Goal: Information Seeking & Learning: Learn about a topic

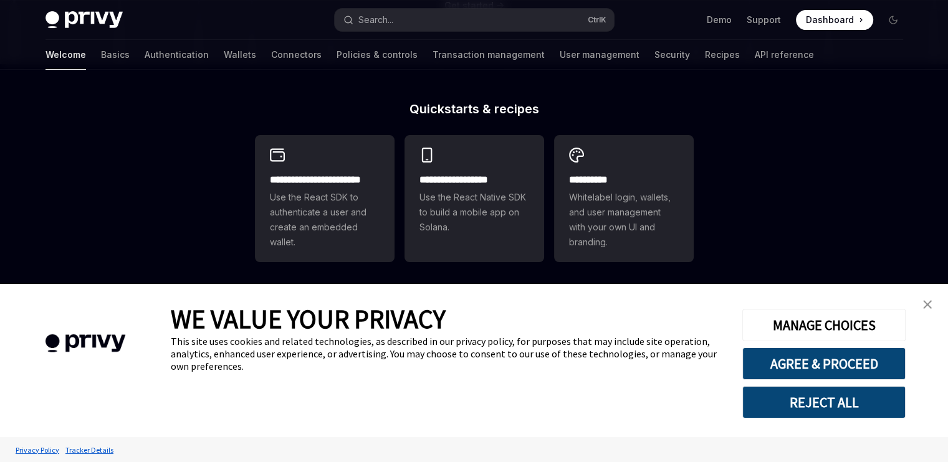
scroll to position [312, 0]
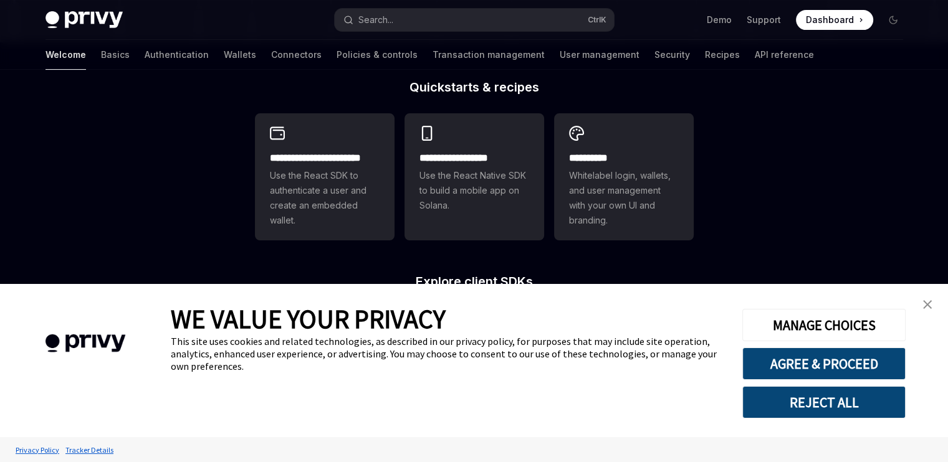
click at [927, 309] on img "close banner" at bounding box center [927, 304] width 9 height 9
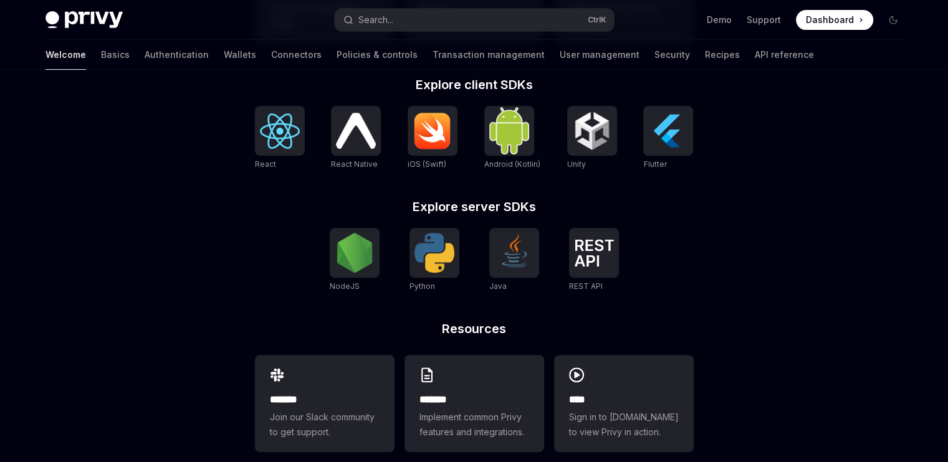
scroll to position [529, 0]
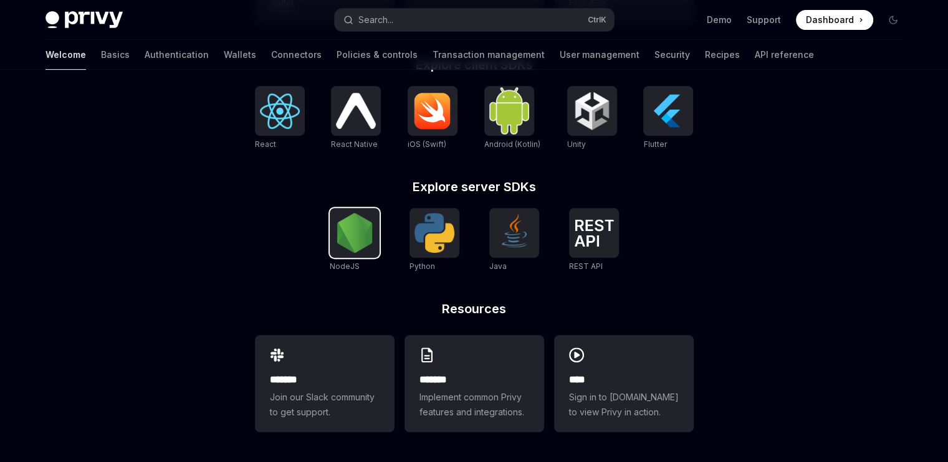
click at [359, 244] on img at bounding box center [355, 233] width 40 height 40
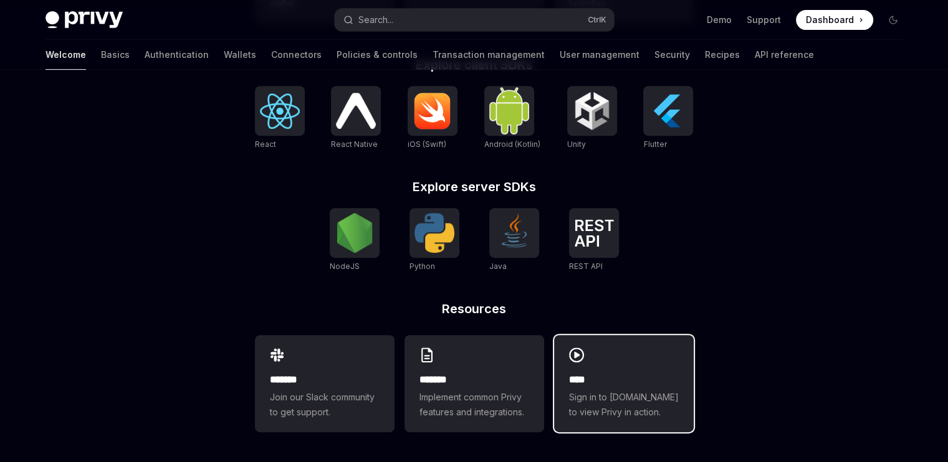
click at [632, 365] on div "**** Sign in to demo.privy.io to view Privy in action." at bounding box center [624, 383] width 140 height 97
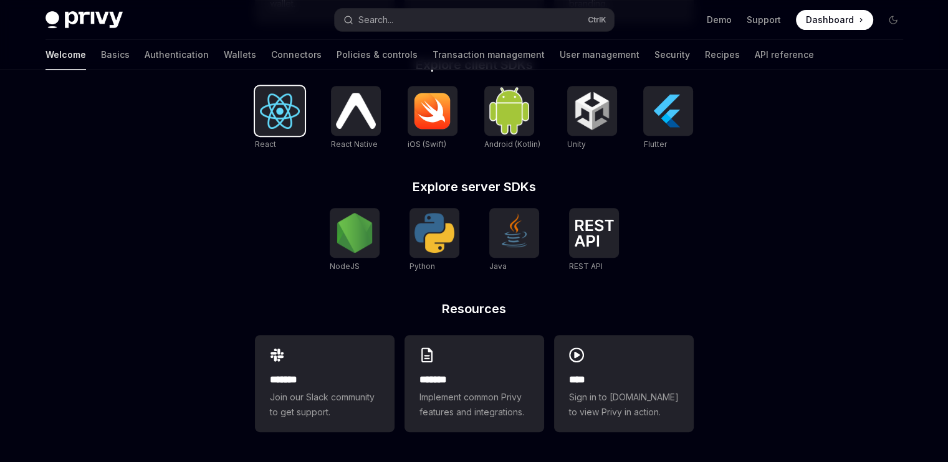
click at [282, 128] on img at bounding box center [280, 111] width 40 height 36
click at [357, 248] on img at bounding box center [355, 233] width 40 height 40
drag, startPoint x: 166, startPoint y: 261, endPoint x: 181, endPoint y: 262, distance: 14.3
click at [167, 262] on div "**********" at bounding box center [474, 1] width 948 height 921
click at [101, 55] on link "Basics" at bounding box center [115, 55] width 29 height 30
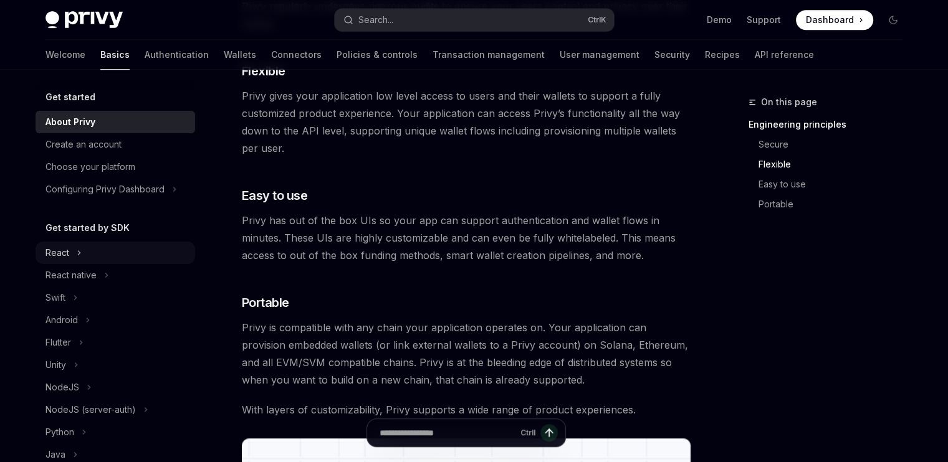
click at [77, 252] on icon "Toggle React section" at bounding box center [79, 253] width 5 height 15
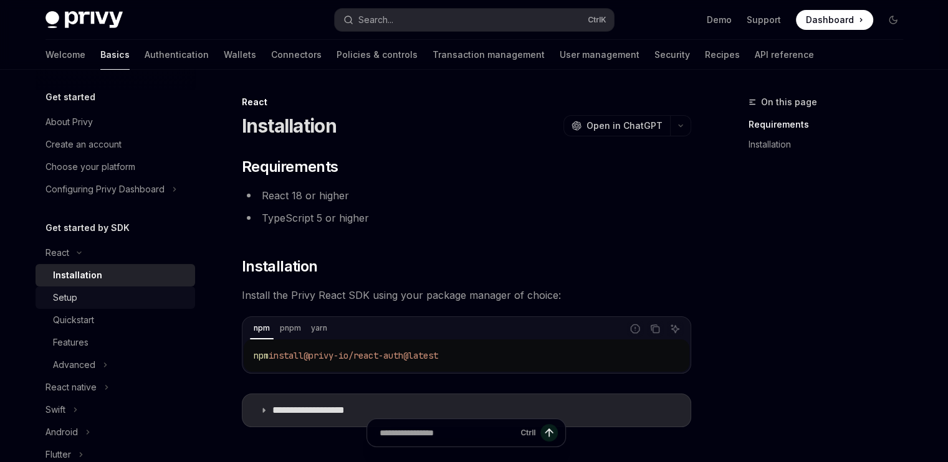
click at [67, 295] on div "Setup" at bounding box center [65, 297] width 24 height 15
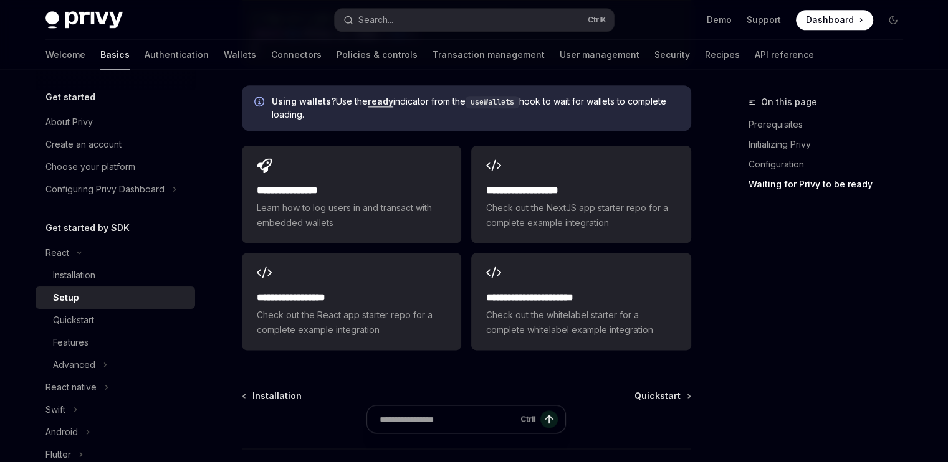
scroll to position [1567, 0]
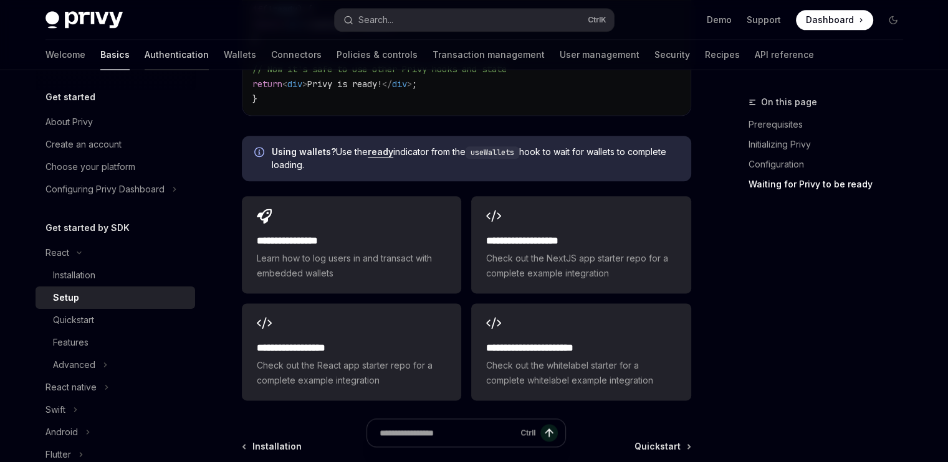
click at [145, 51] on link "Authentication" at bounding box center [177, 55] width 64 height 30
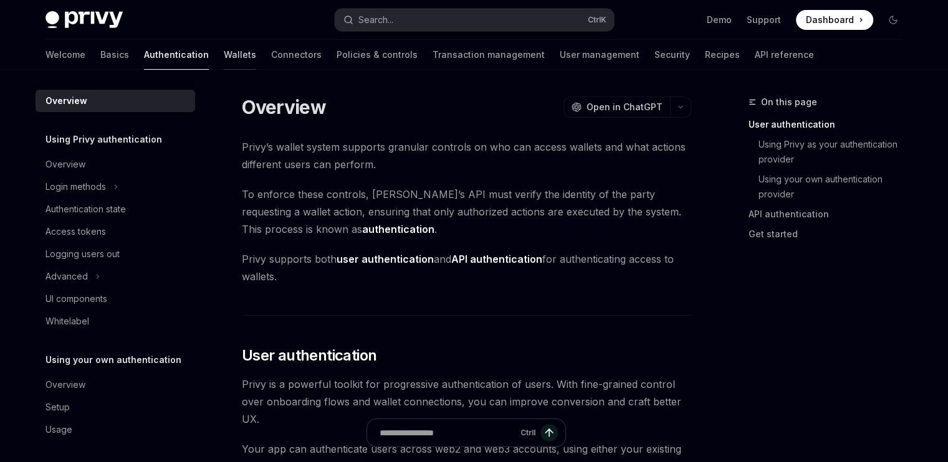
click at [224, 46] on link "Wallets" at bounding box center [240, 55] width 32 height 30
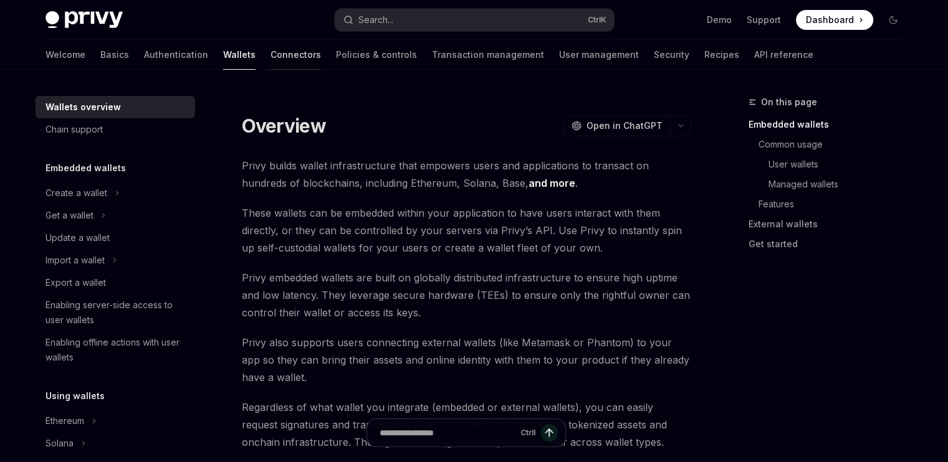
click at [271, 59] on link "Connectors" at bounding box center [296, 55] width 50 height 30
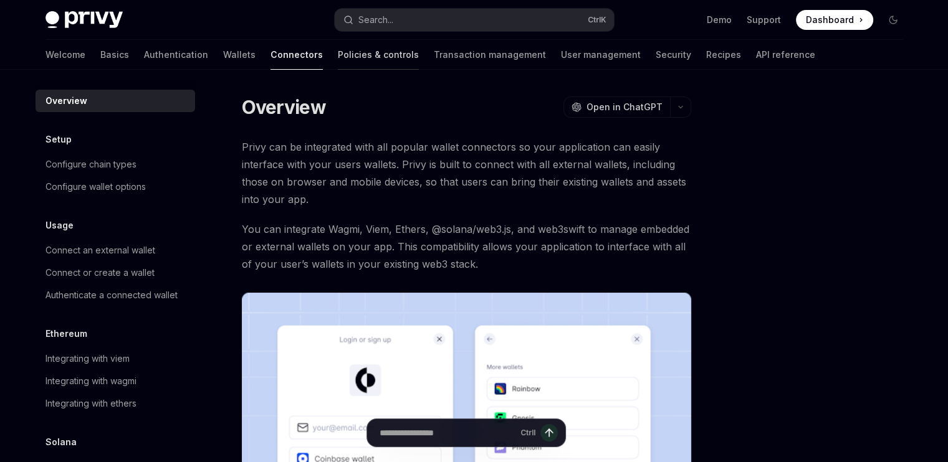
click at [338, 52] on link "Policies & controls" at bounding box center [378, 55] width 81 height 30
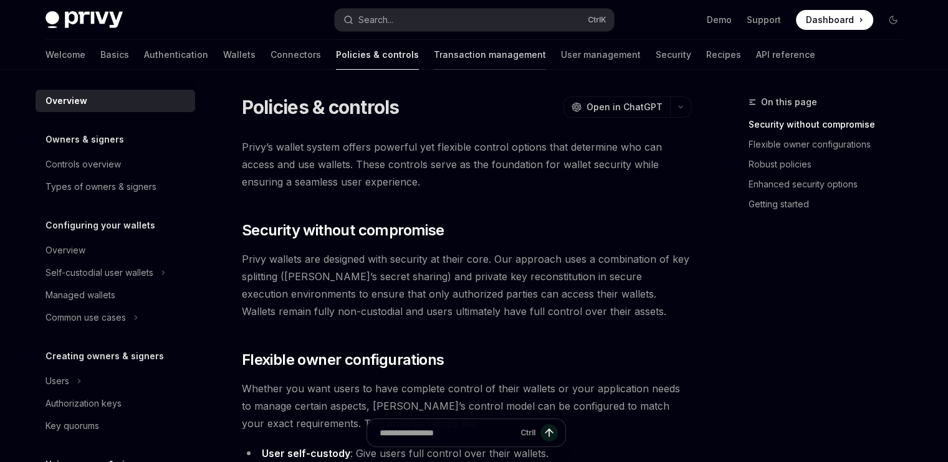
click at [434, 56] on link "Transaction management" at bounding box center [490, 55] width 112 height 30
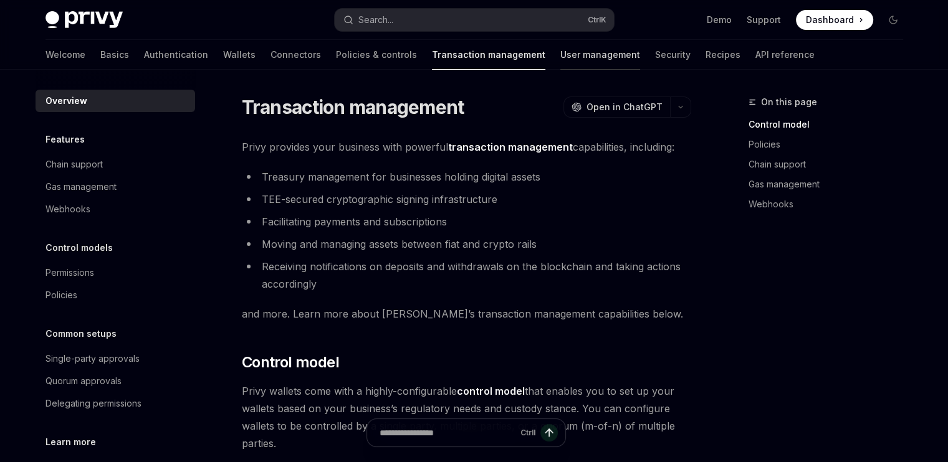
click at [560, 49] on link "User management" at bounding box center [600, 55] width 80 height 30
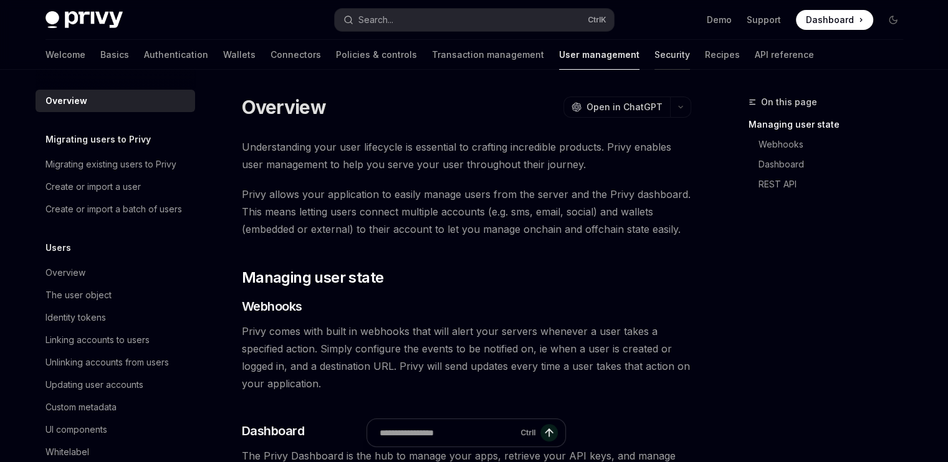
click at [654, 44] on link "Security" at bounding box center [672, 55] width 36 height 30
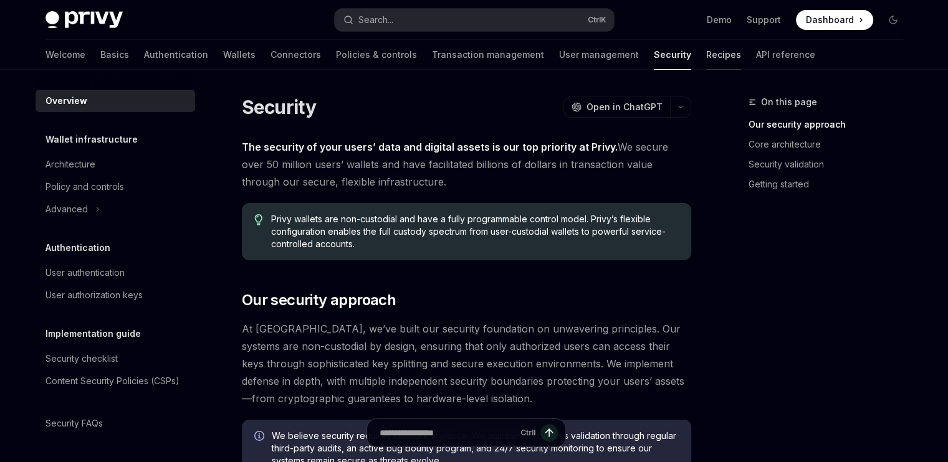
click at [706, 46] on link "Recipes" at bounding box center [723, 55] width 35 height 30
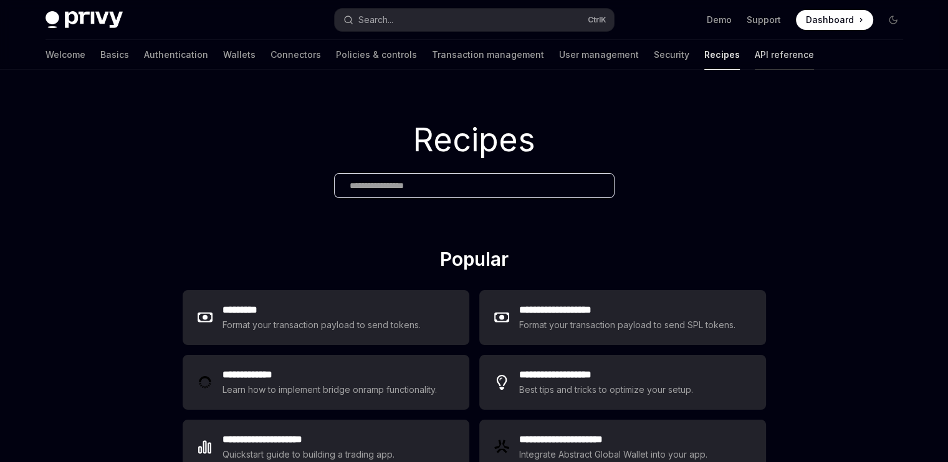
click at [755, 49] on link "API reference" at bounding box center [784, 55] width 59 height 30
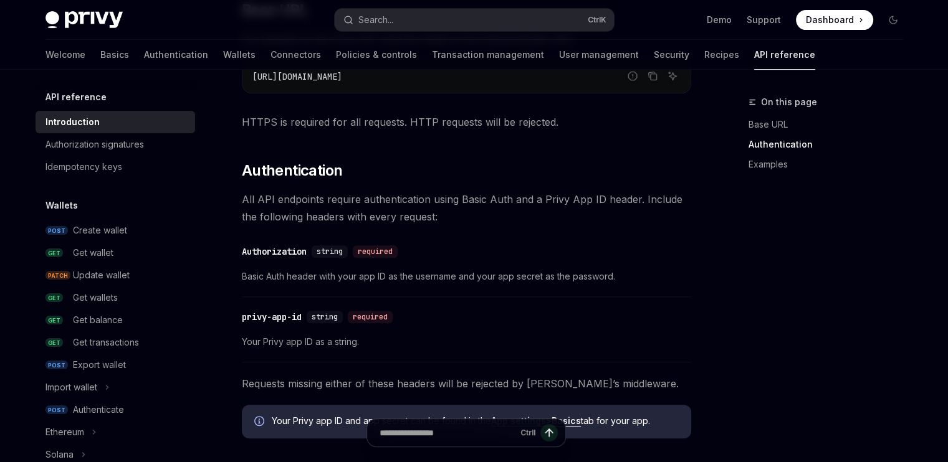
scroll to position [499, 0]
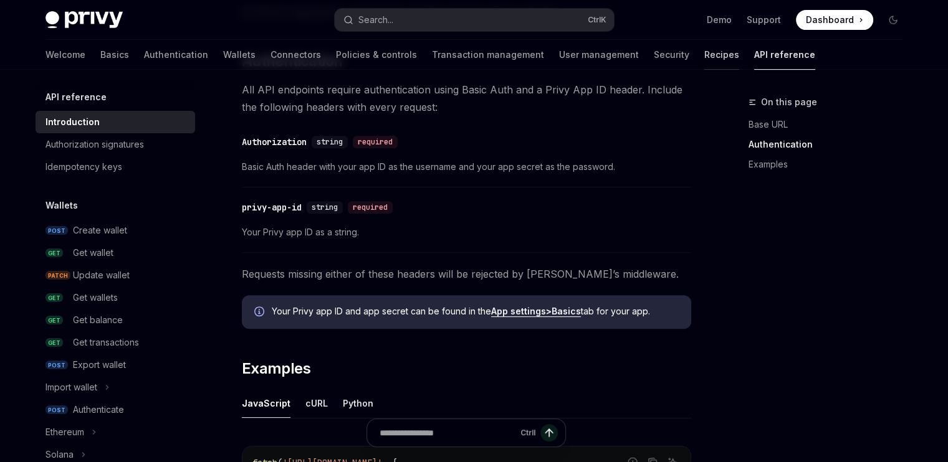
click at [704, 51] on link "Recipes" at bounding box center [721, 55] width 35 height 30
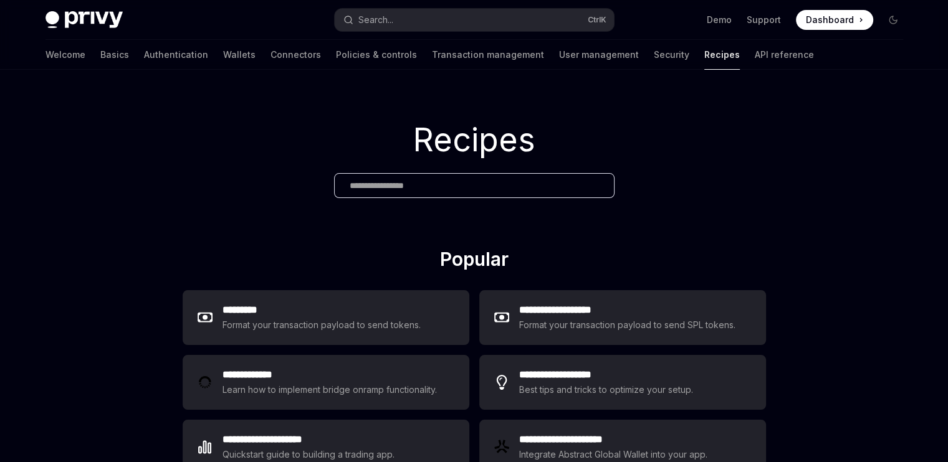
click at [654, 63] on link "Security" at bounding box center [672, 55] width 36 height 30
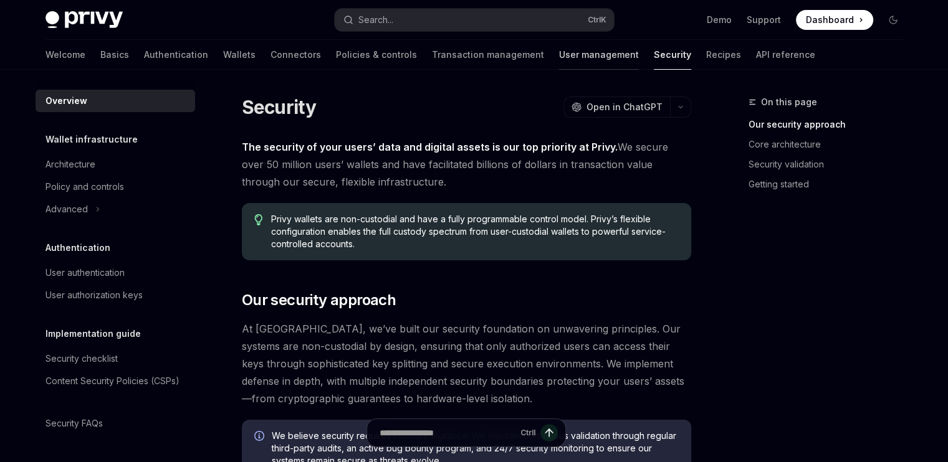
click at [559, 65] on link "User management" at bounding box center [599, 55] width 80 height 30
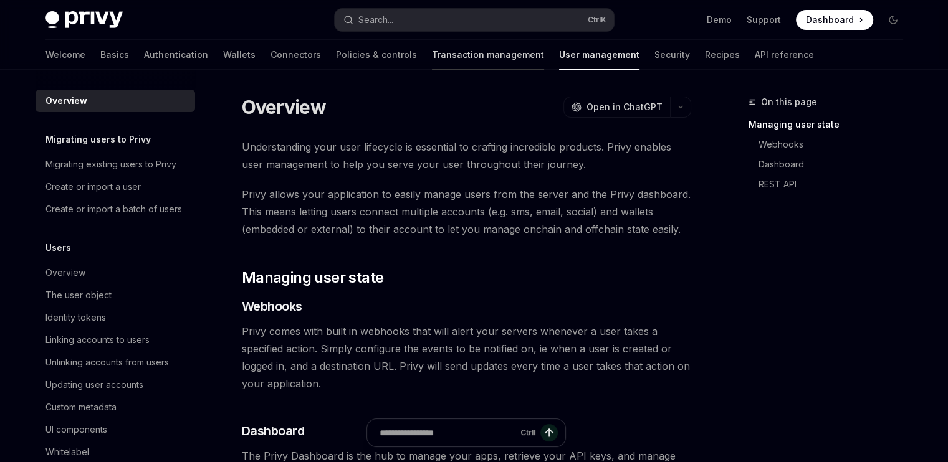
click at [432, 62] on link "Transaction management" at bounding box center [488, 55] width 112 height 30
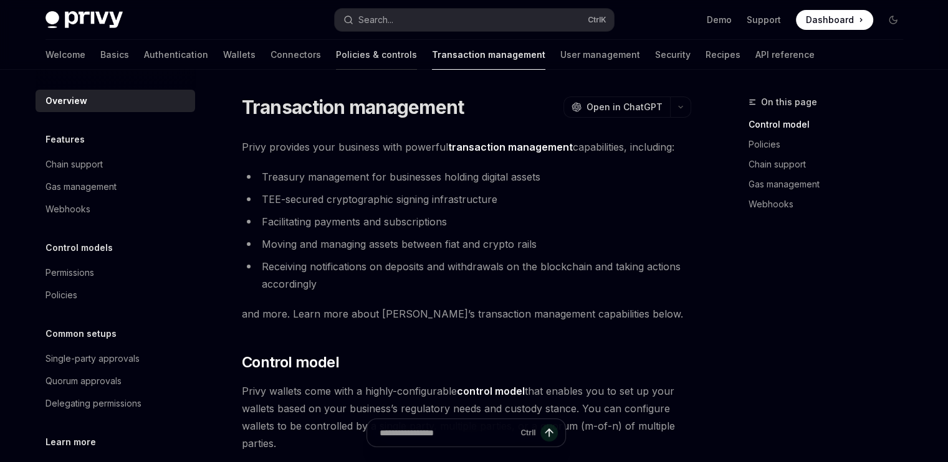
click at [336, 54] on link "Policies & controls" at bounding box center [376, 55] width 81 height 30
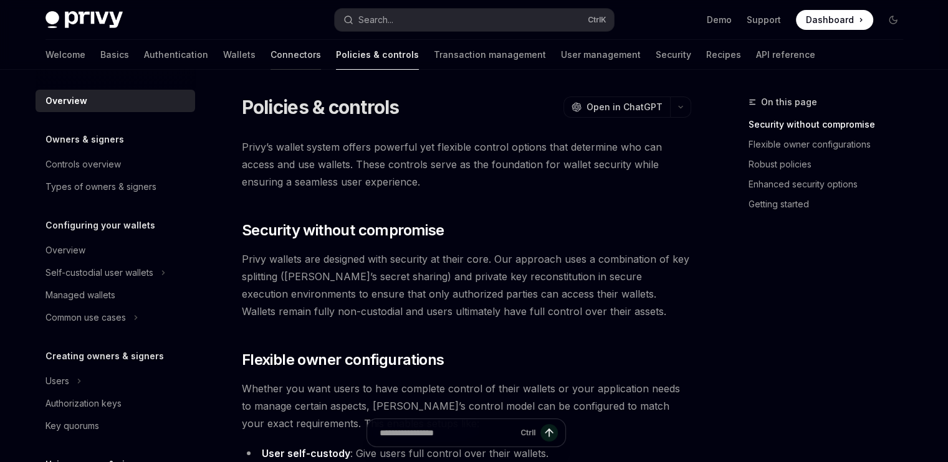
click at [271, 65] on link "Connectors" at bounding box center [296, 55] width 50 height 30
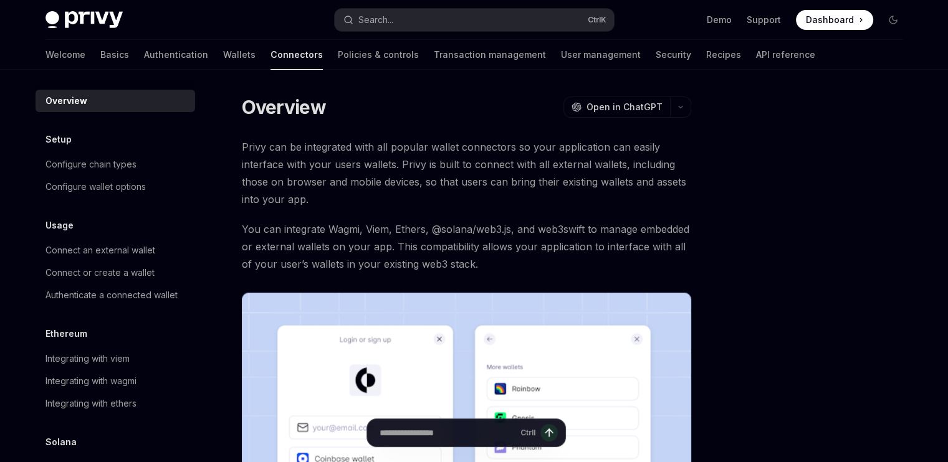
click at [194, 59] on div "Welcome Basics Authentication Wallets Connectors Policies & controls Transactio…" at bounding box center [431, 55] width 770 height 30
click at [100, 54] on link "Basics" at bounding box center [114, 55] width 29 height 30
type textarea "*"
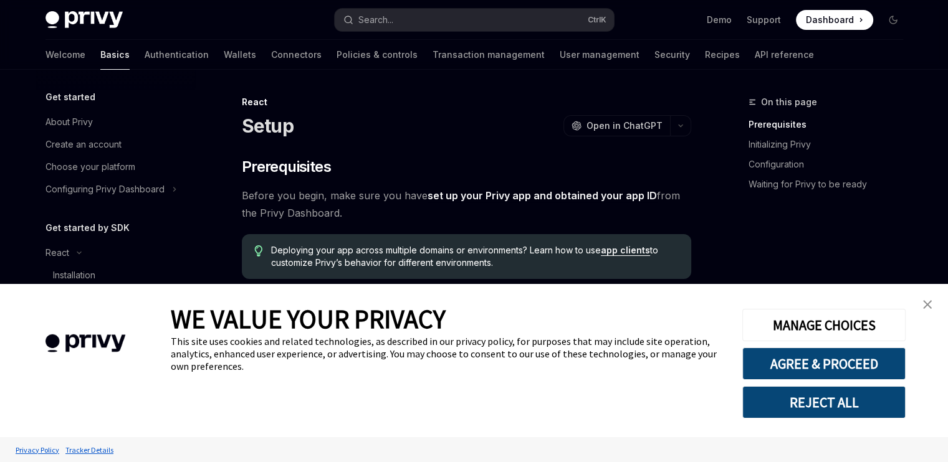
click at [853, 409] on button "REJECT ALL" at bounding box center [823, 402] width 163 height 32
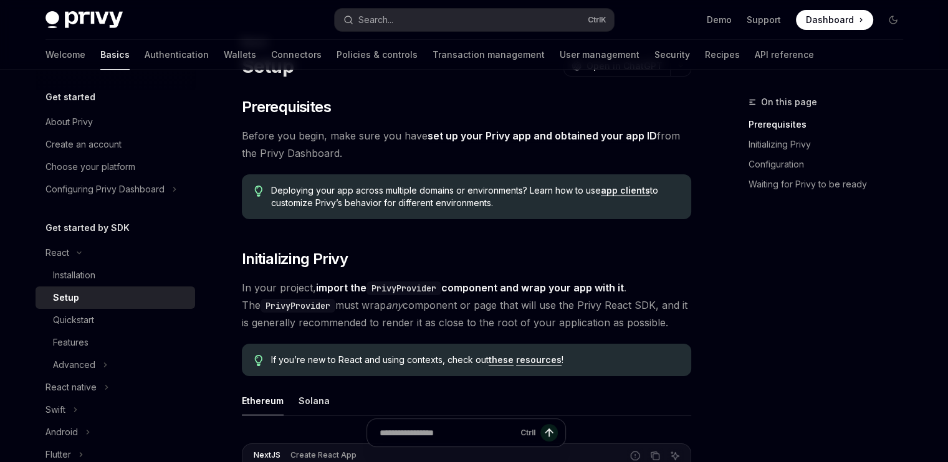
scroll to position [115, 0]
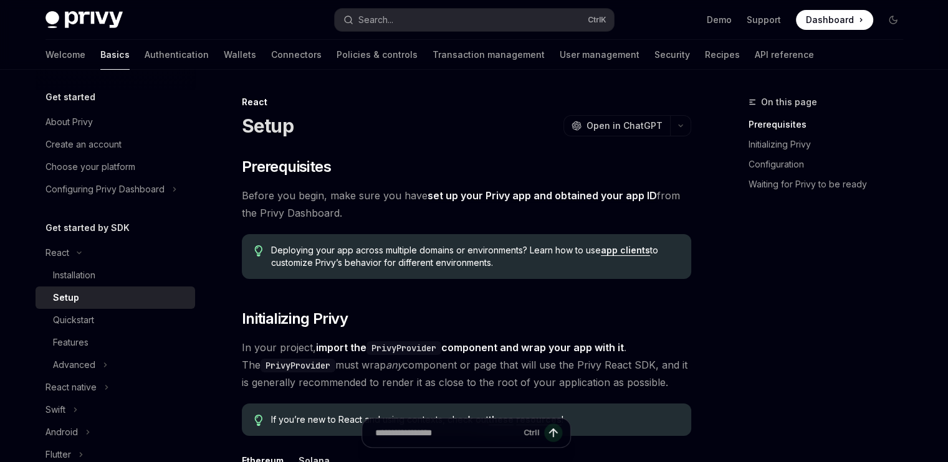
click at [537, 433] on div "Ctrl I" at bounding box center [466, 433] width 209 height 30
click at [519, 432] on div "Ctrl I" at bounding box center [466, 433] width 209 height 30
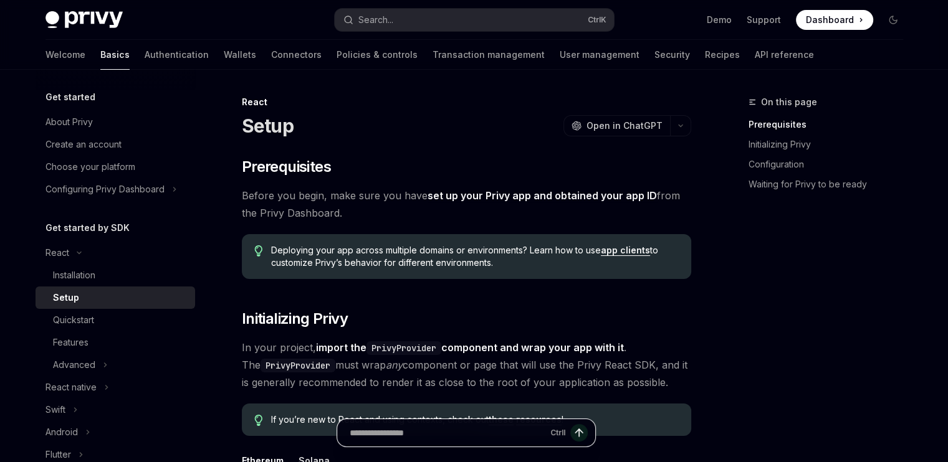
click at [419, 435] on input "Ask a question..." at bounding box center [448, 432] width 196 height 27
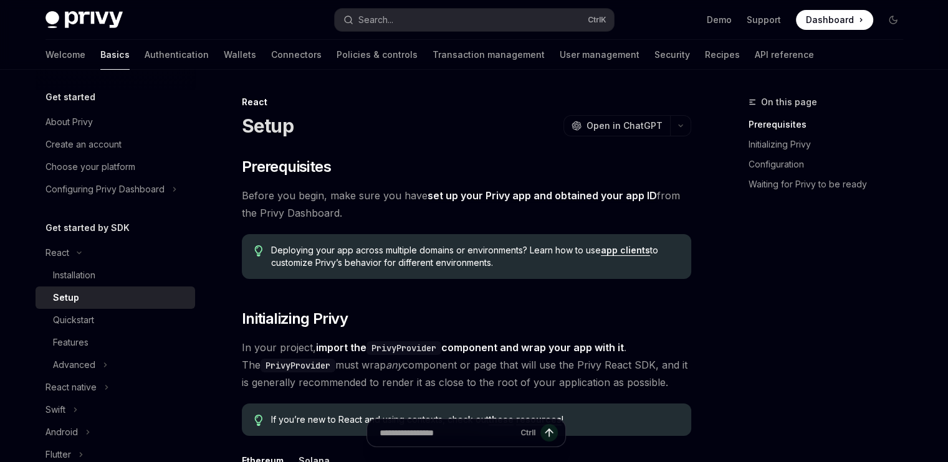
click at [755, 386] on div "On this page Prerequisites Initializing Privy Configuration Waiting for Privy t…" at bounding box center [818, 279] width 189 height 368
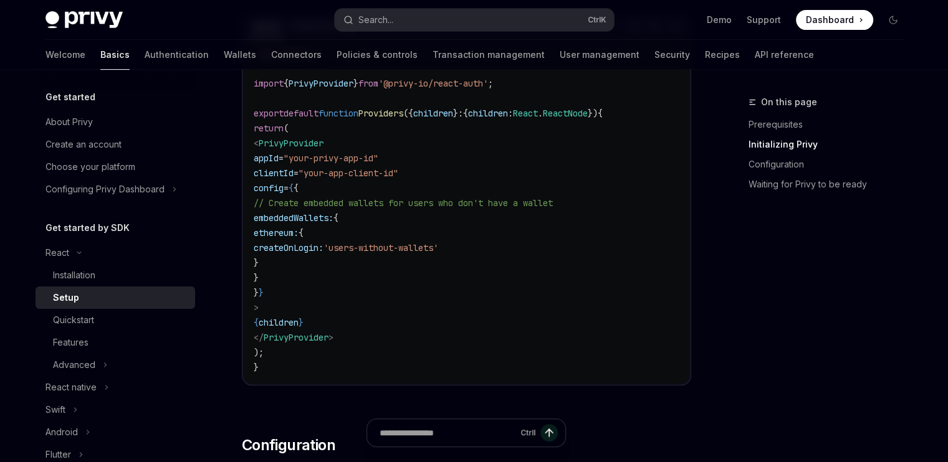
scroll to position [499, 0]
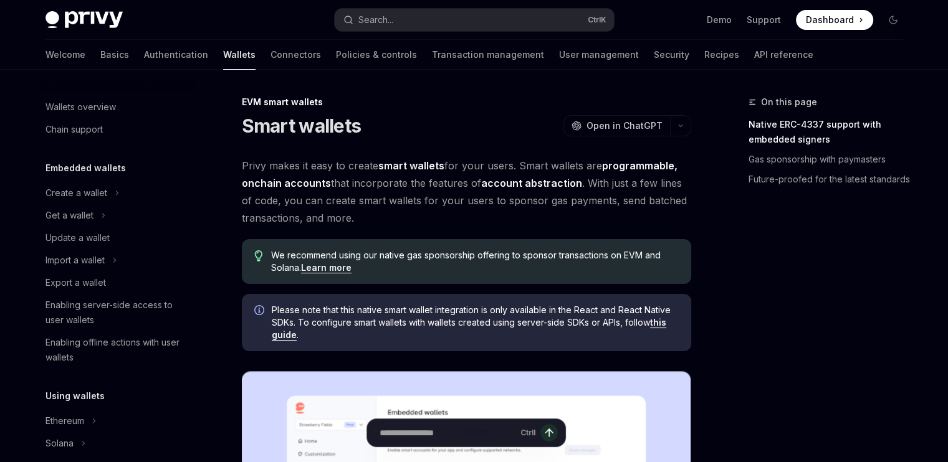
scroll to position [267, 0]
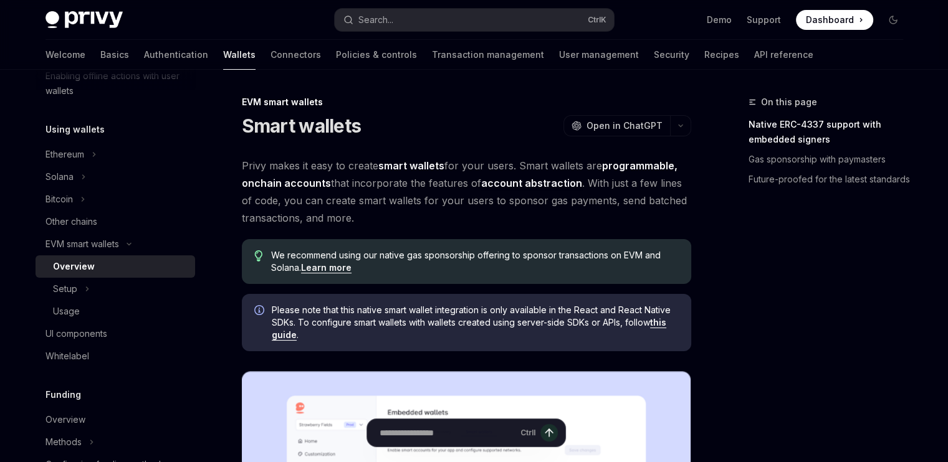
drag, startPoint x: 957, startPoint y: 317, endPoint x: 957, endPoint y: 462, distance: 145.2
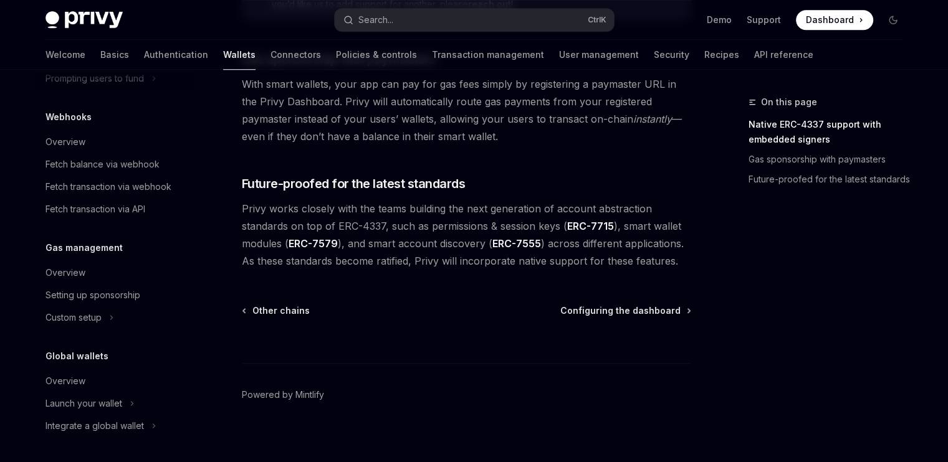
scroll to position [1042, 0]
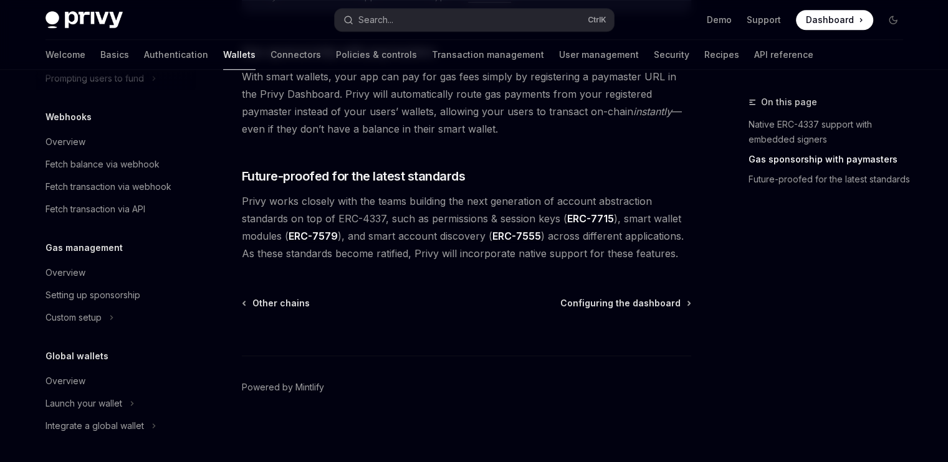
type textarea "*"
